Goal: Check status: Check status

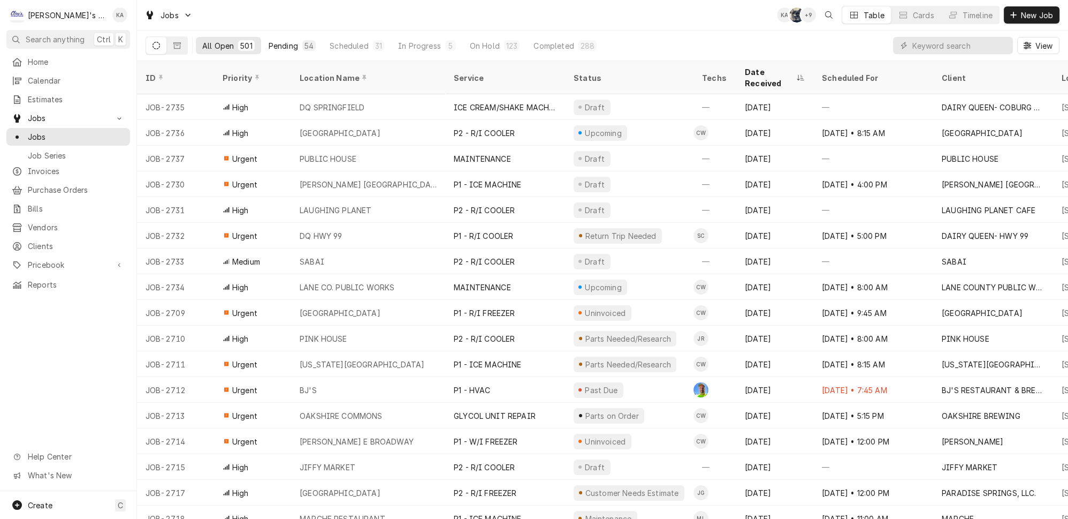
click at [271, 48] on button "Pending 54" at bounding box center [292, 45] width 60 height 17
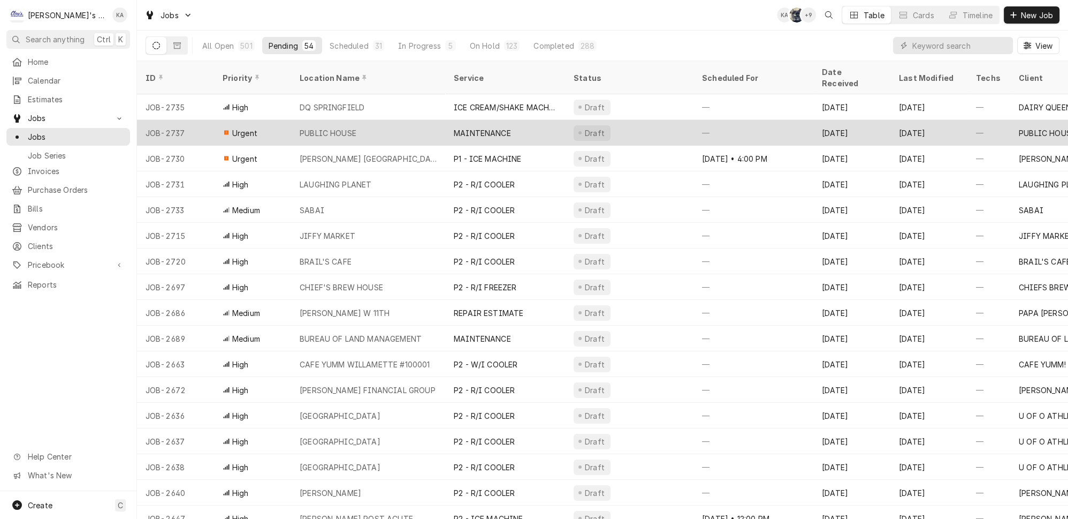
click at [797, 120] on div "—" at bounding box center [754, 133] width 120 height 26
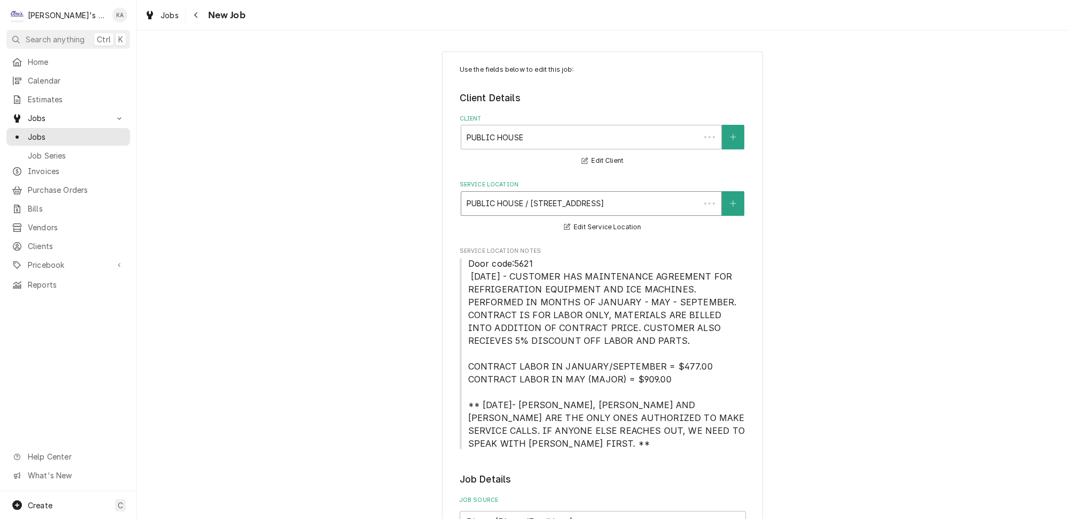
type textarea "x"
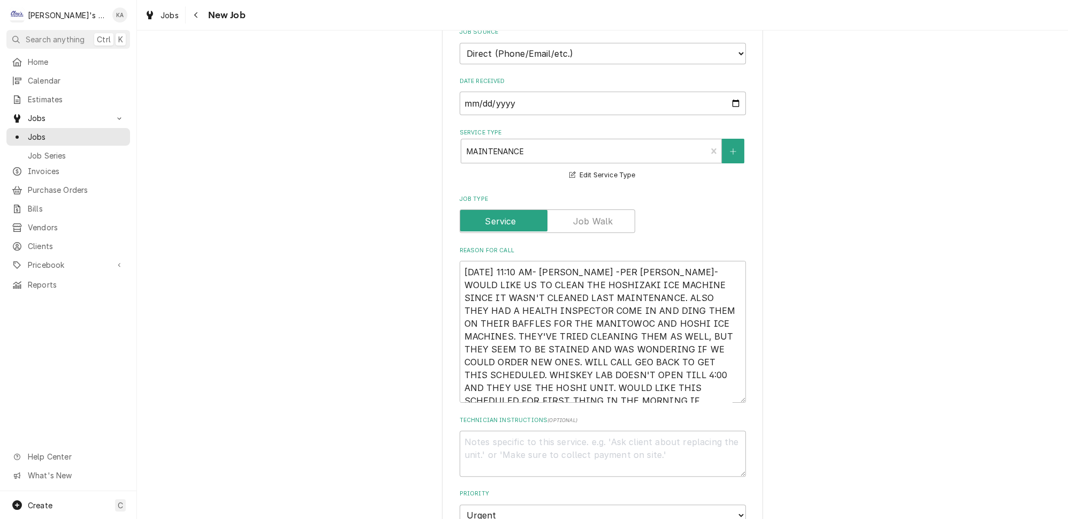
scroll to position [486, 0]
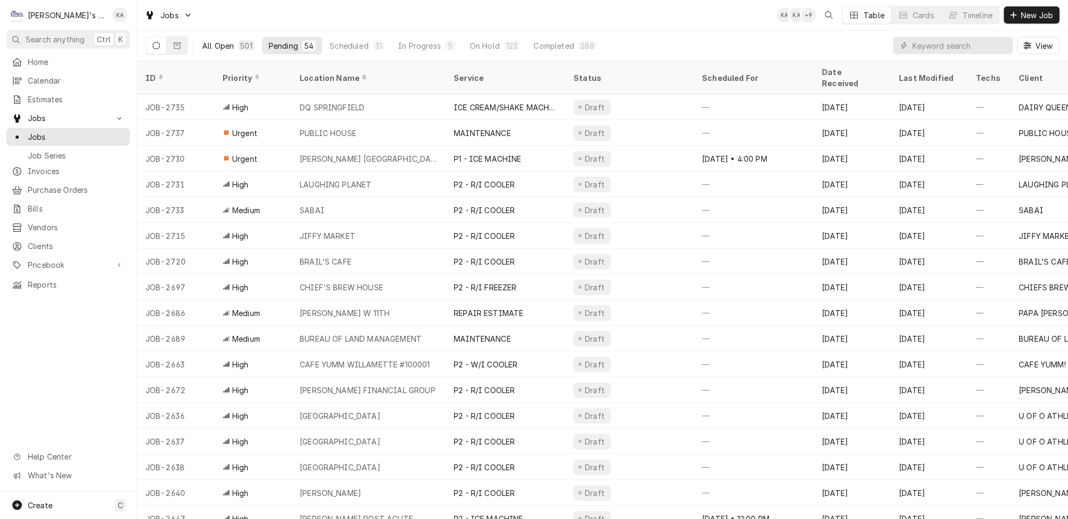
click at [240, 42] on div "501" at bounding box center [246, 45] width 12 height 11
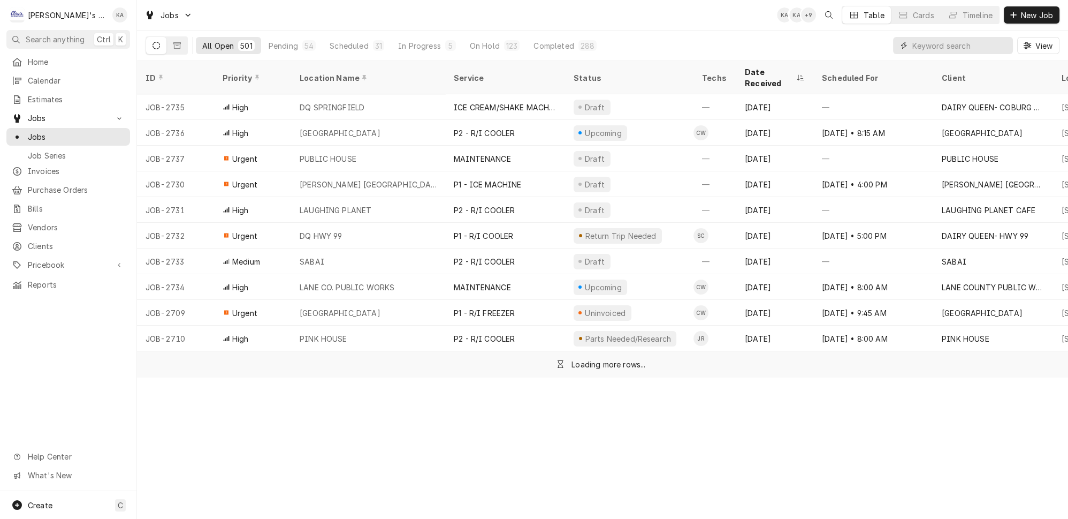
click at [939, 47] on input "Dynamic Content Wrapper" at bounding box center [959, 45] width 95 height 17
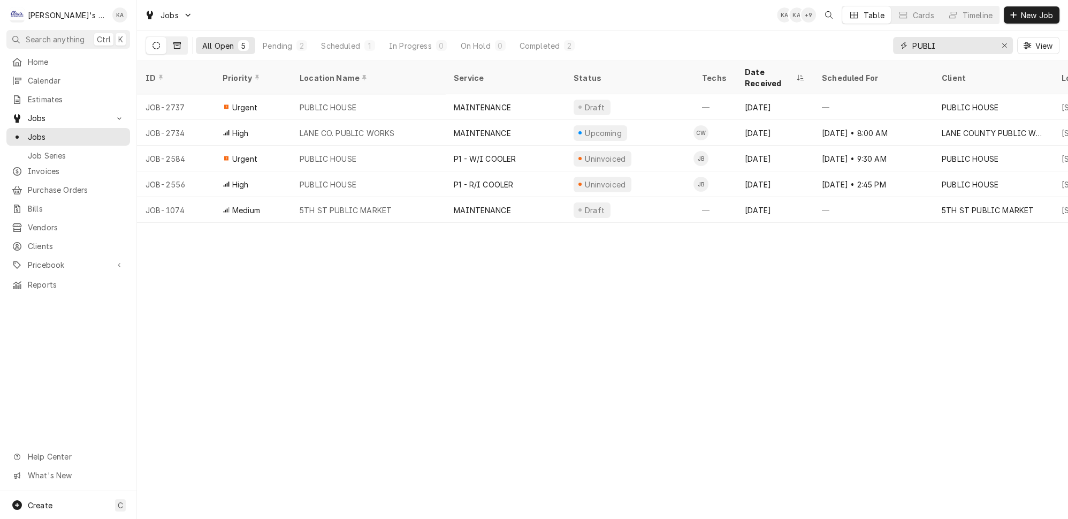
type input "PUBLI"
click at [173, 42] on icon "Dynamic Content Wrapper" at bounding box center [176, 45] width 7 height 6
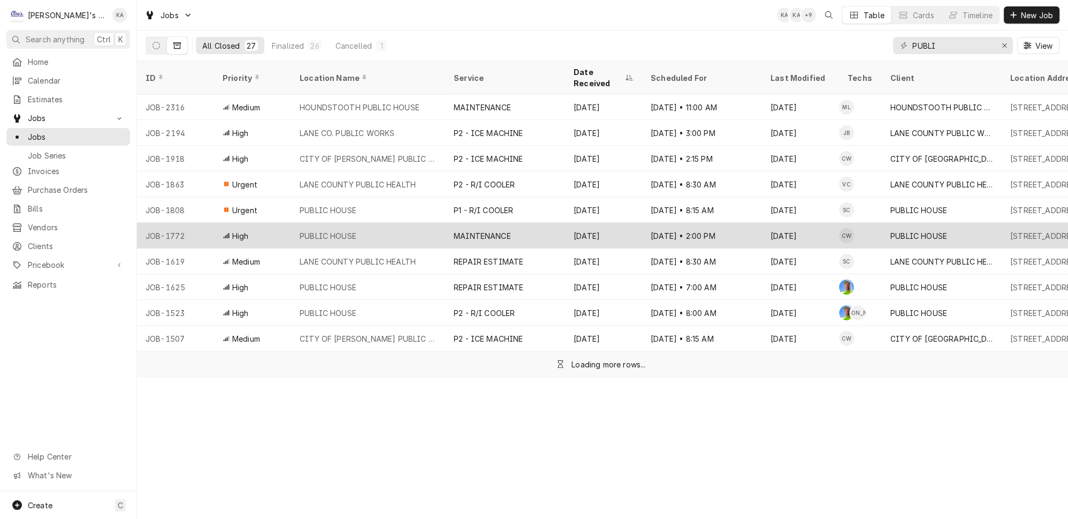
click at [355, 223] on div "PUBLIC HOUSE" at bounding box center [368, 236] width 154 height 26
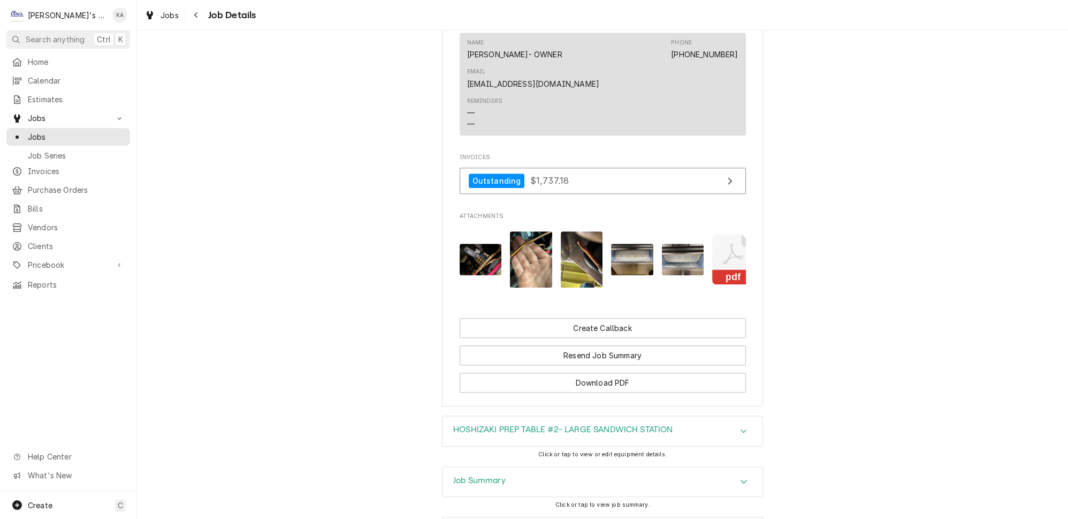
scroll to position [0, 16]
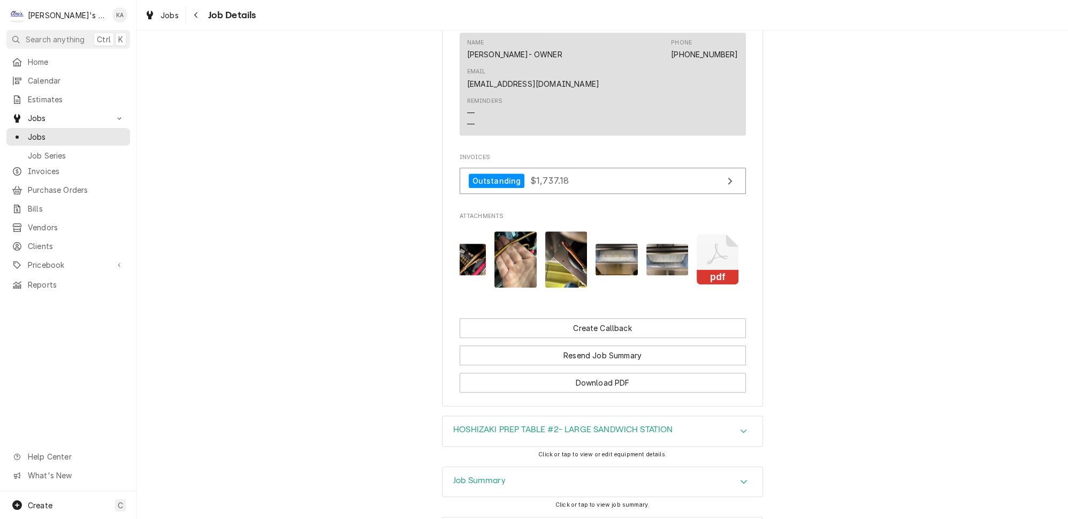
click at [697, 234] on icon "Attachments" at bounding box center [718, 259] width 42 height 51
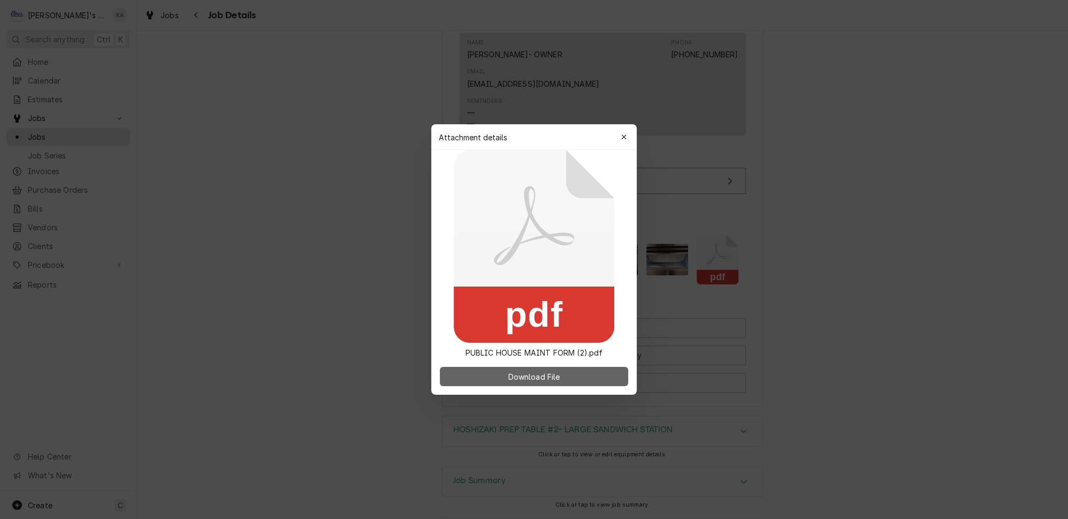
click at [558, 377] on span "Download File" at bounding box center [534, 376] width 56 height 11
click at [621, 138] on icon "button" at bounding box center [624, 136] width 6 height 7
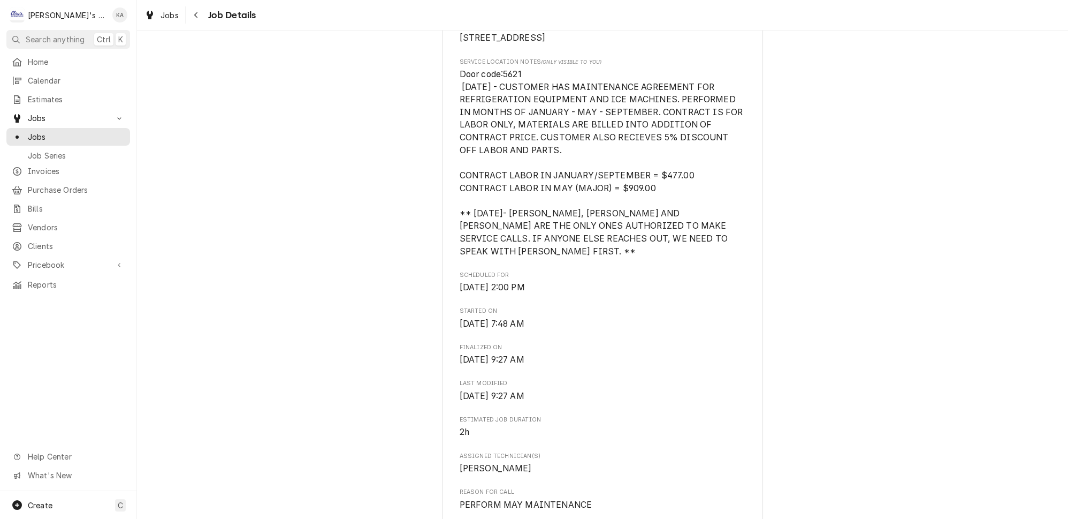
scroll to position [90, 0]
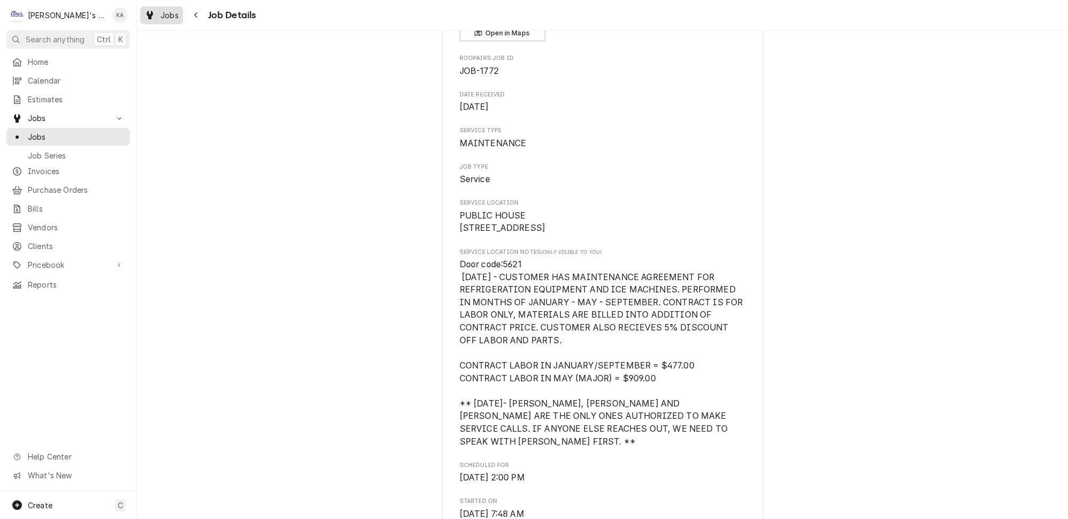
click at [169, 11] on link "Jobs" at bounding box center [161, 15] width 43 height 18
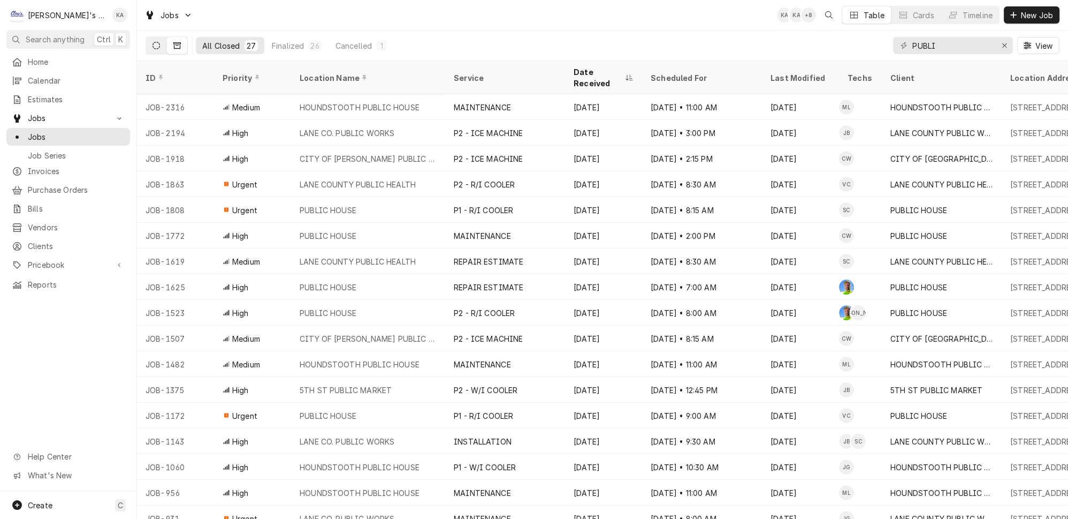
click at [147, 37] on button "Dynamic Content Wrapper" at bounding box center [156, 45] width 20 height 17
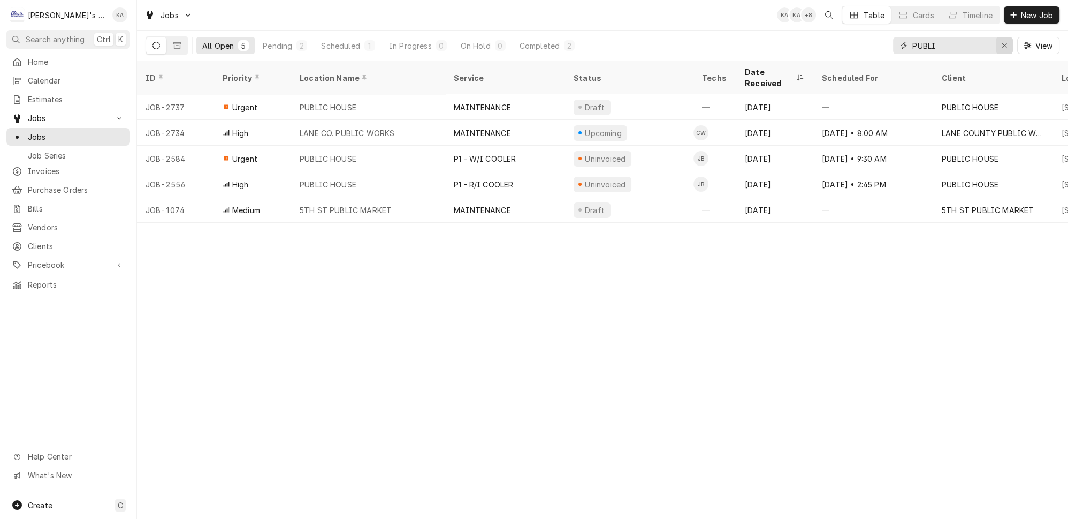
click at [1002, 42] on button "Erase input" at bounding box center [1004, 45] width 17 height 17
